Goal: Task Accomplishment & Management: Complete application form

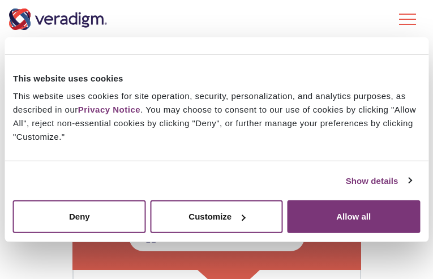
scroll to position [174, 0]
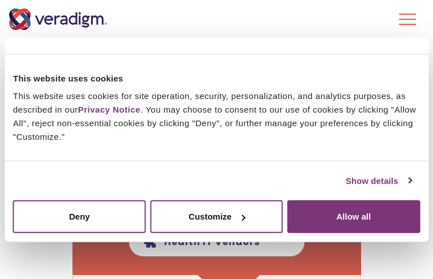
scroll to position [264, 0]
